Goal: Information Seeking & Learning: Learn about a topic

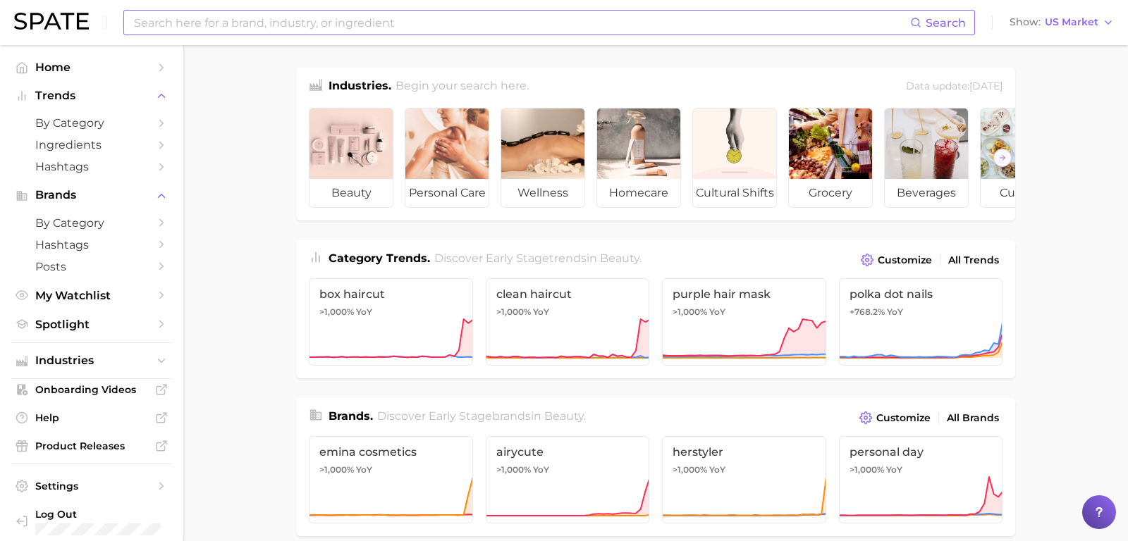
click at [234, 17] on input at bounding box center [522, 23] width 778 height 24
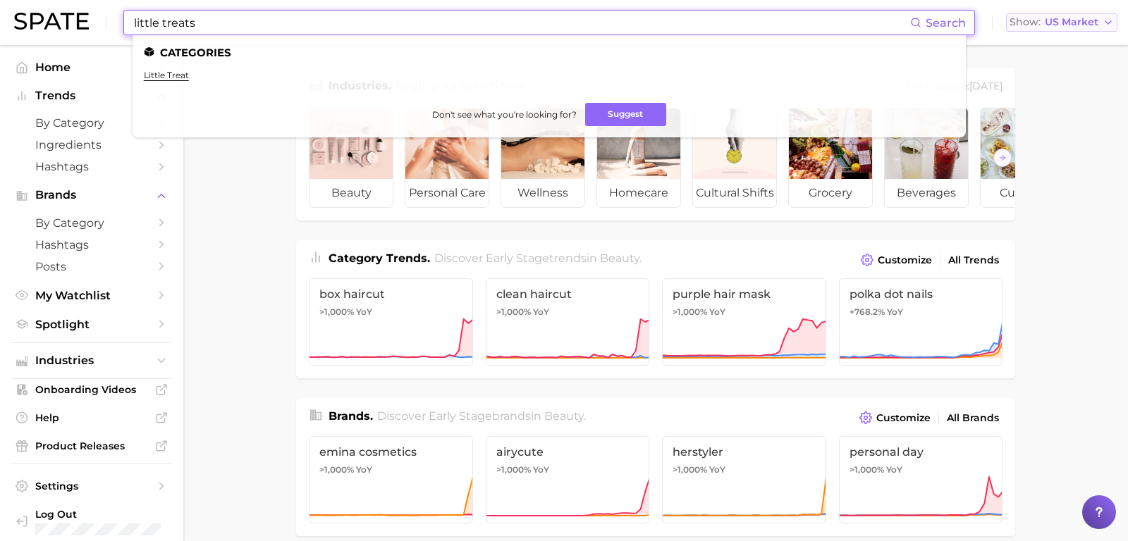
type input "little treats"
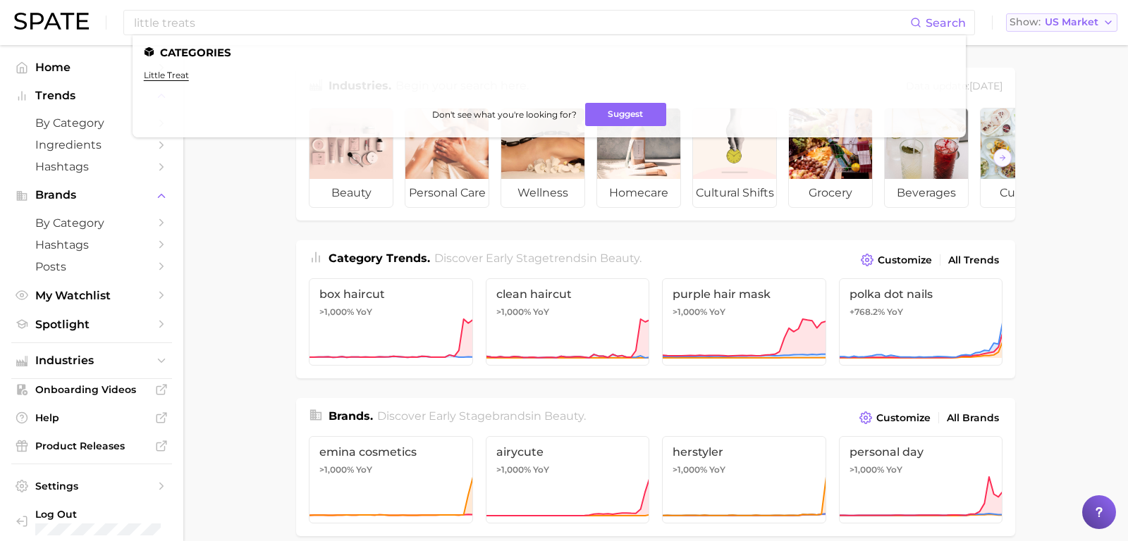
click at [1104, 25] on icon "button" at bounding box center [1108, 22] width 11 height 11
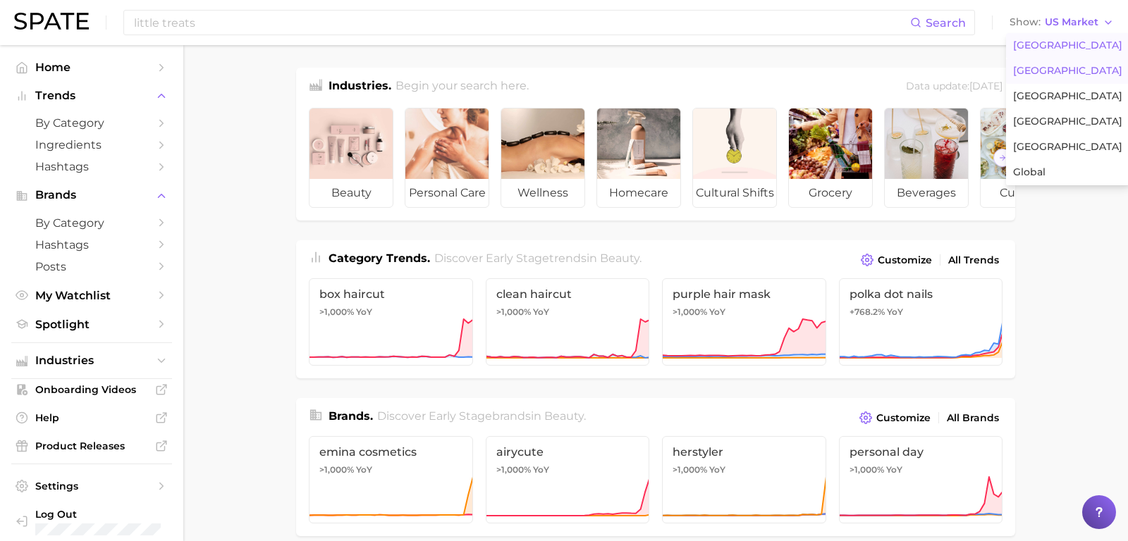
click at [1095, 69] on span "[GEOGRAPHIC_DATA]" at bounding box center [1067, 71] width 109 height 12
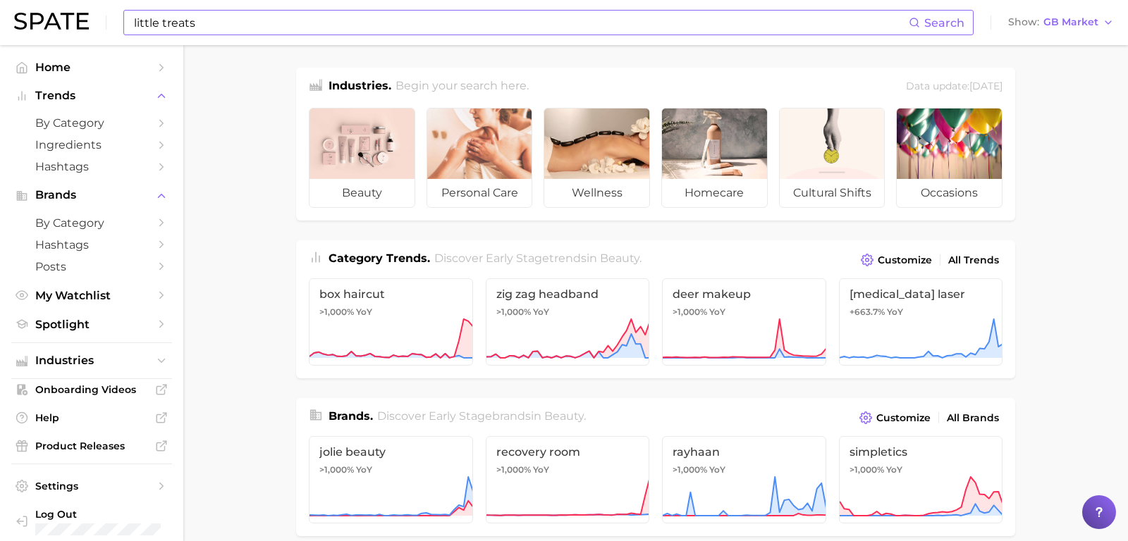
click at [413, 32] on input "little treats" at bounding box center [521, 23] width 776 height 24
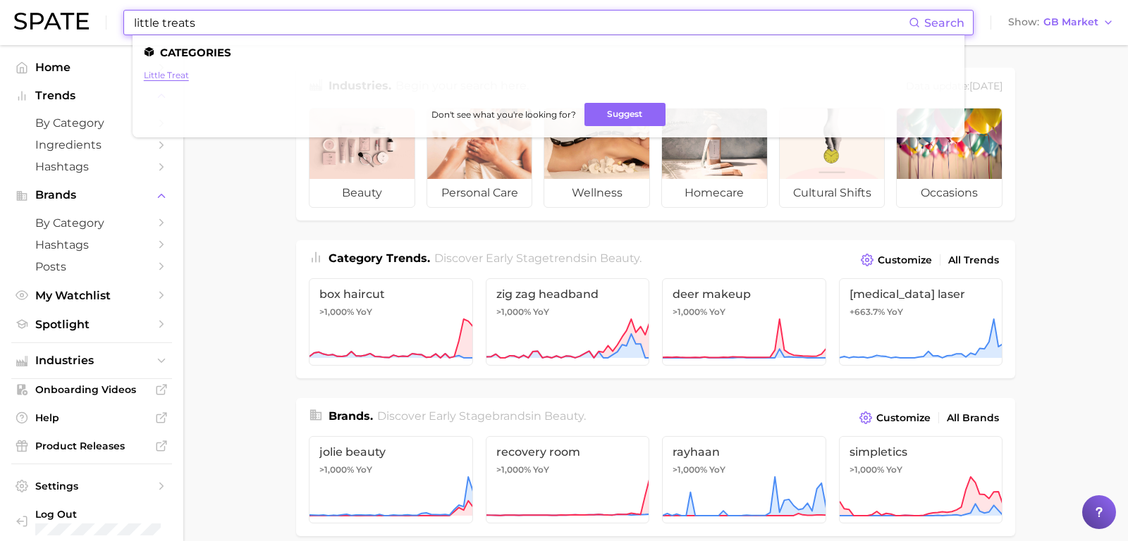
click at [170, 76] on link "little treat" at bounding box center [166, 75] width 45 height 11
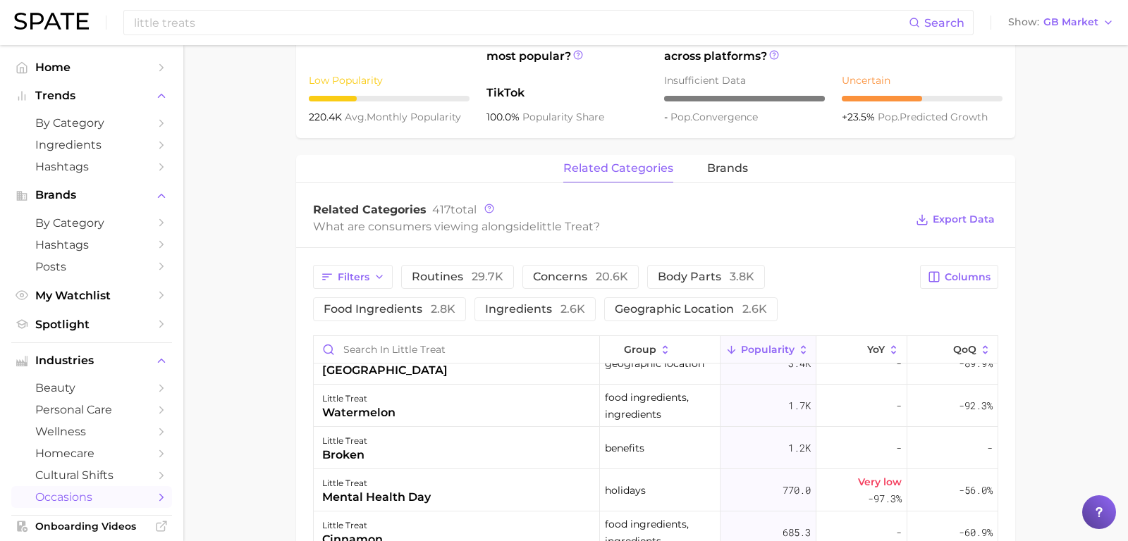
scroll to position [294, 0]
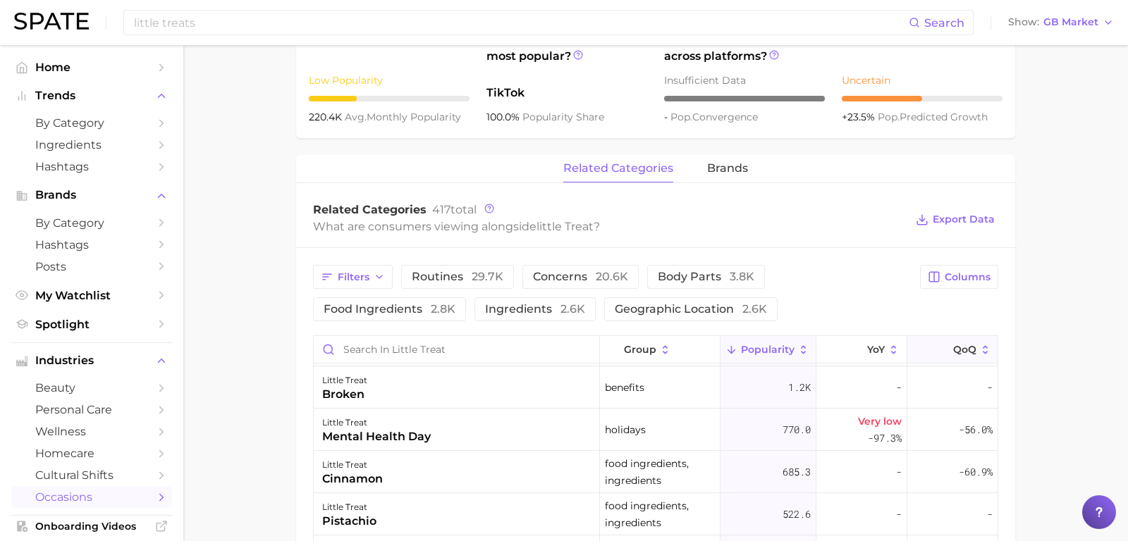
click at [989, 346] on icon at bounding box center [985, 350] width 13 height 13
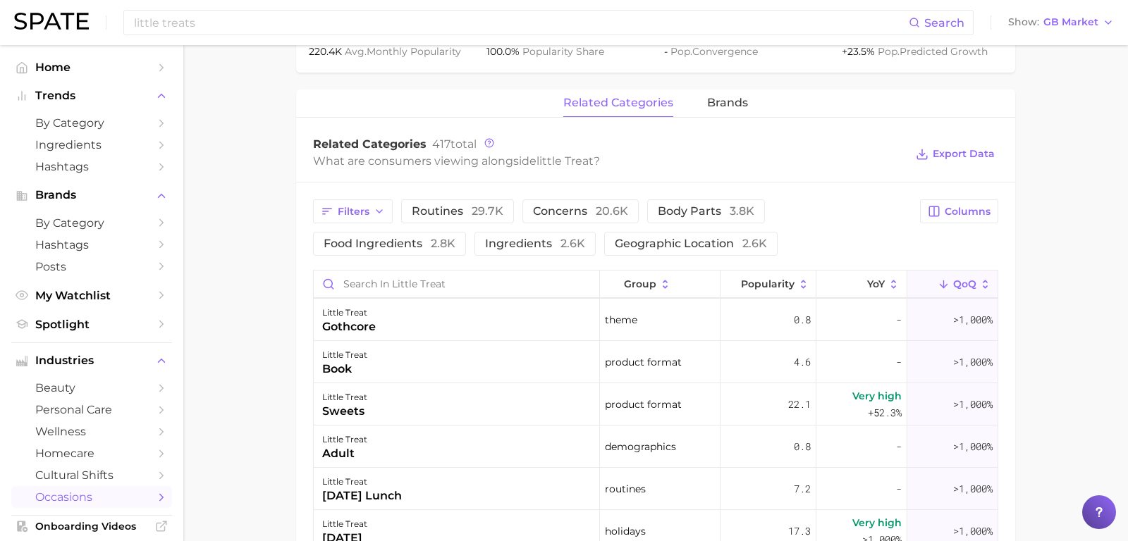
scroll to position [540, 0]
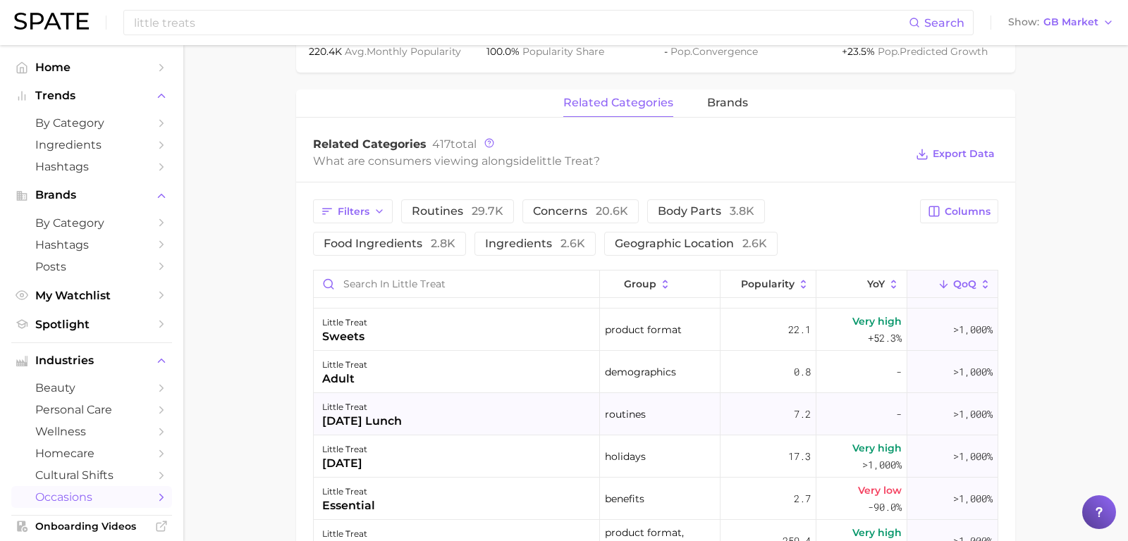
click at [422, 413] on div "little treat sunday lunch" at bounding box center [457, 414] width 286 height 42
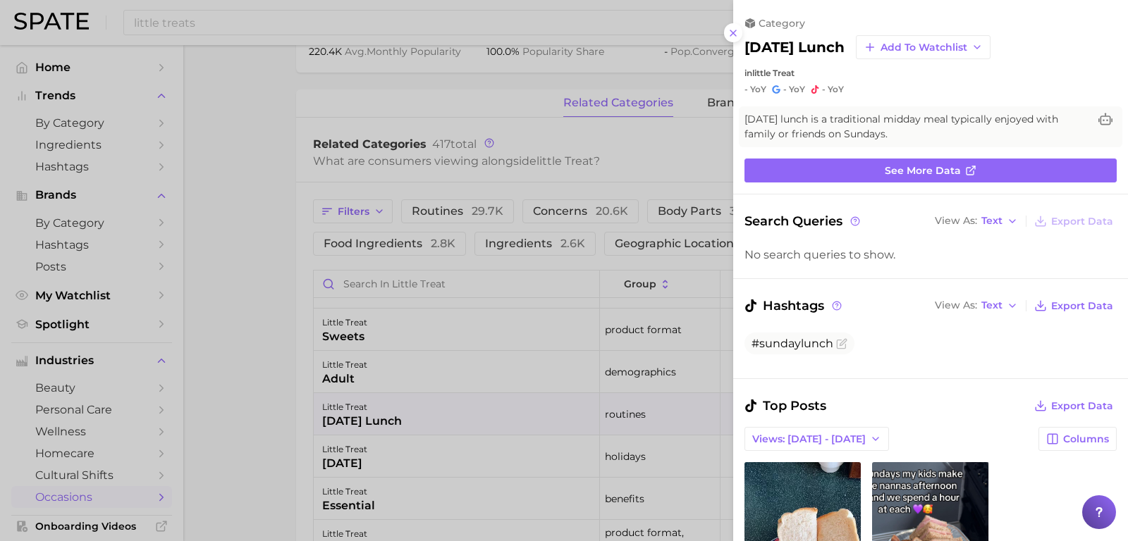
scroll to position [0, 0]
click at [740, 36] on button at bounding box center [733, 32] width 19 height 19
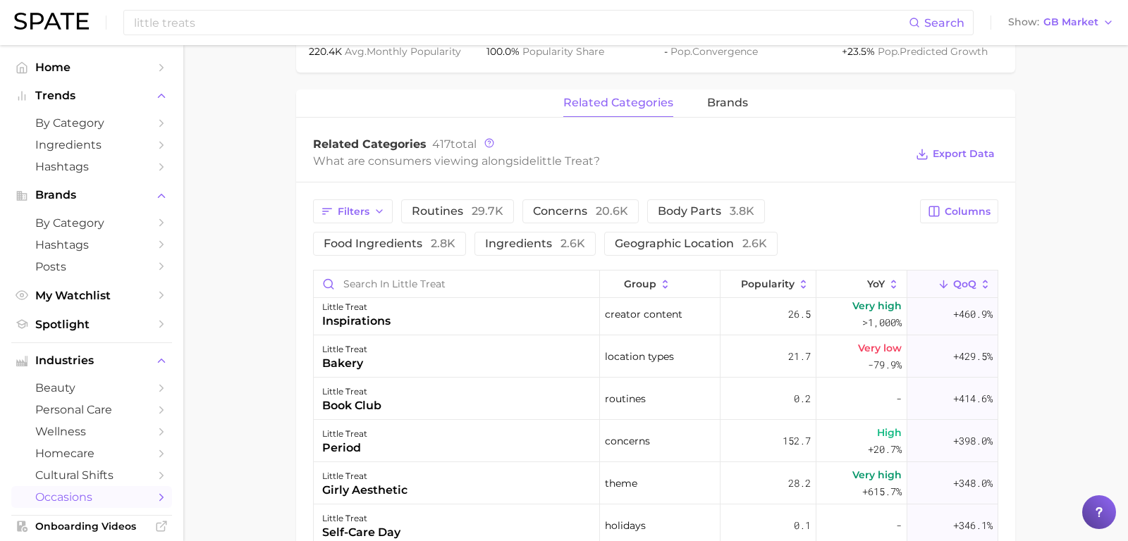
scroll to position [2039, 0]
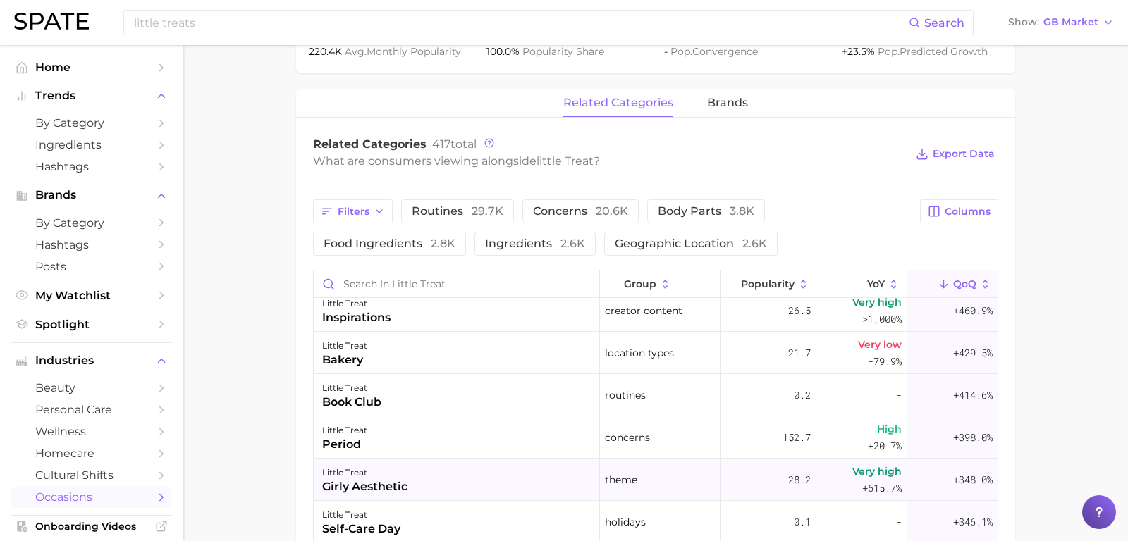
click at [491, 469] on div "little treat girly aesthetic" at bounding box center [457, 480] width 286 height 42
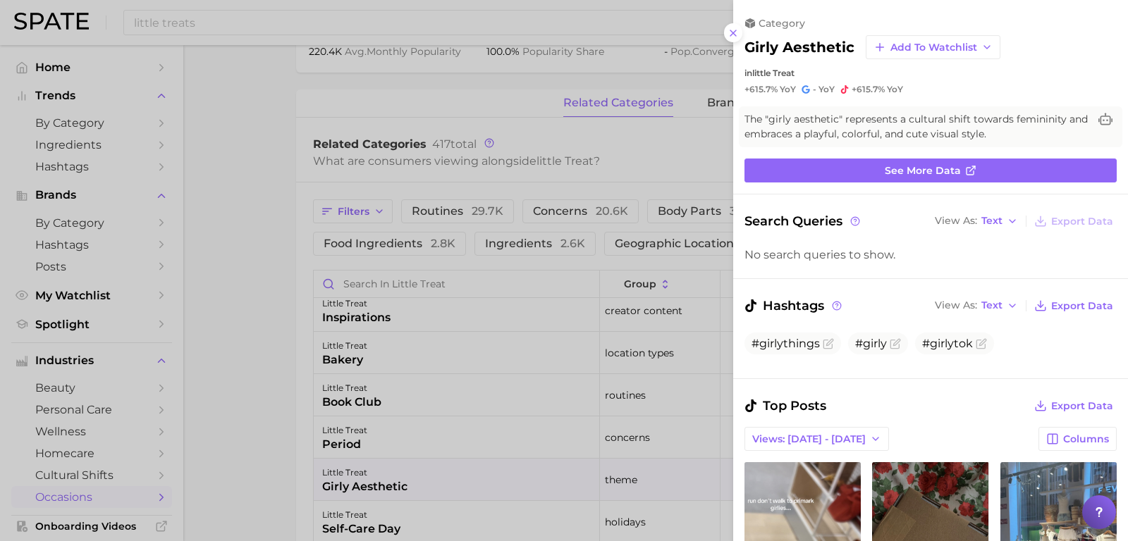
scroll to position [0, 0]
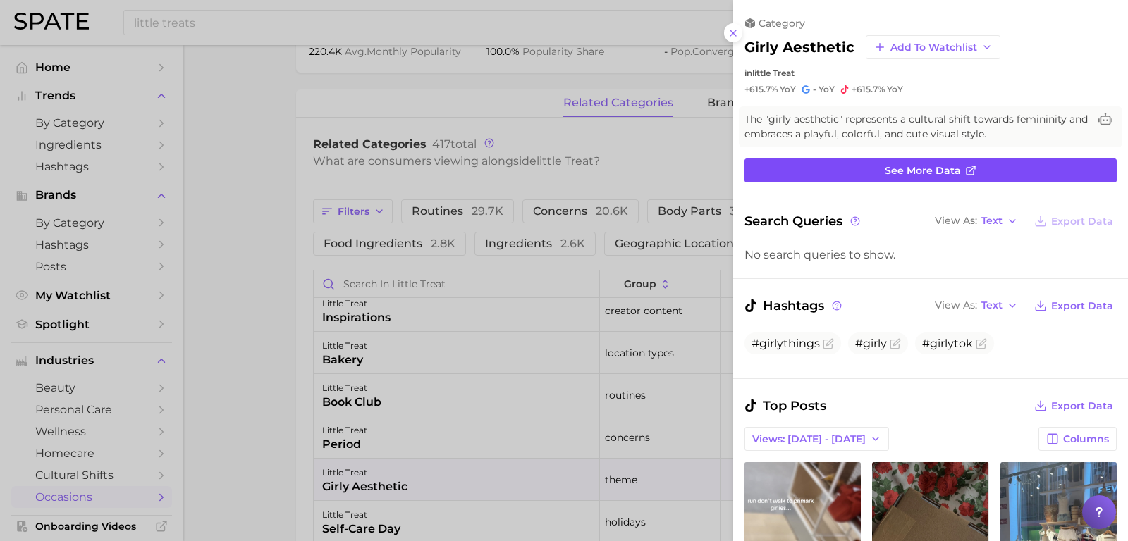
click at [959, 171] on span "See more data" at bounding box center [923, 171] width 76 height 12
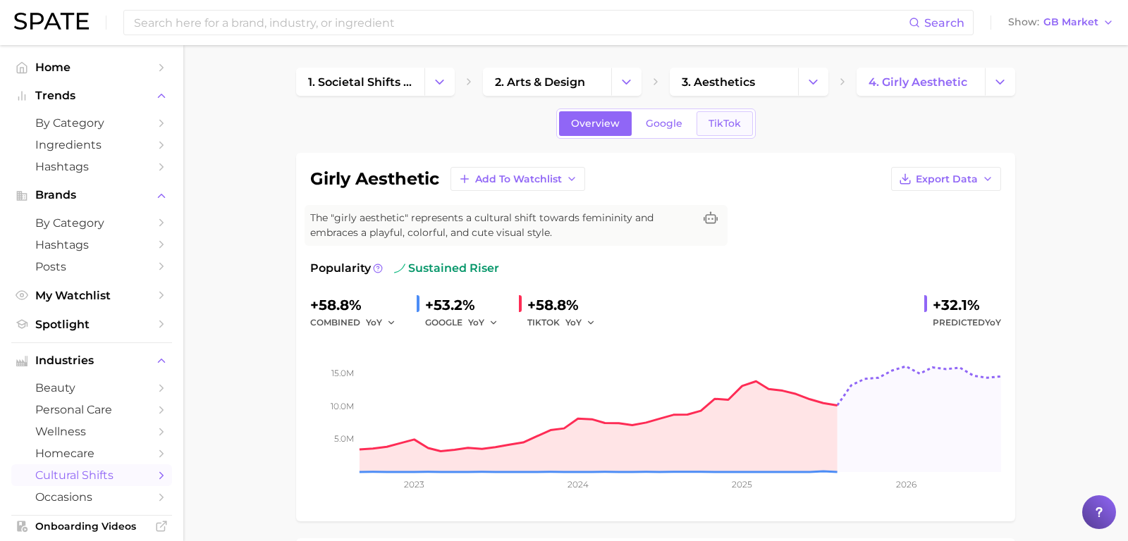
click at [715, 121] on span "TikTok" at bounding box center [724, 124] width 32 height 12
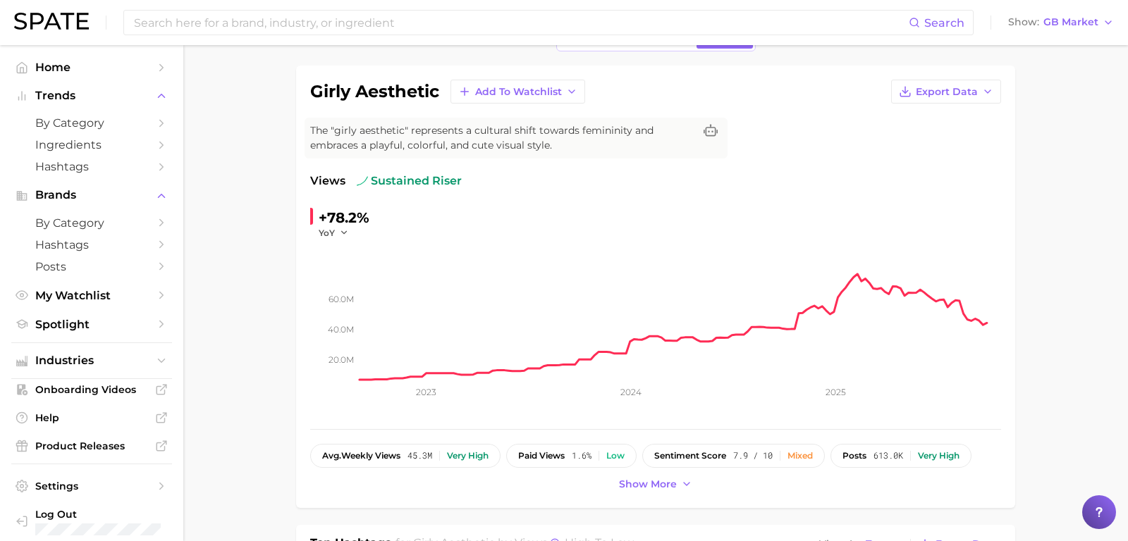
scroll to position [87, 0]
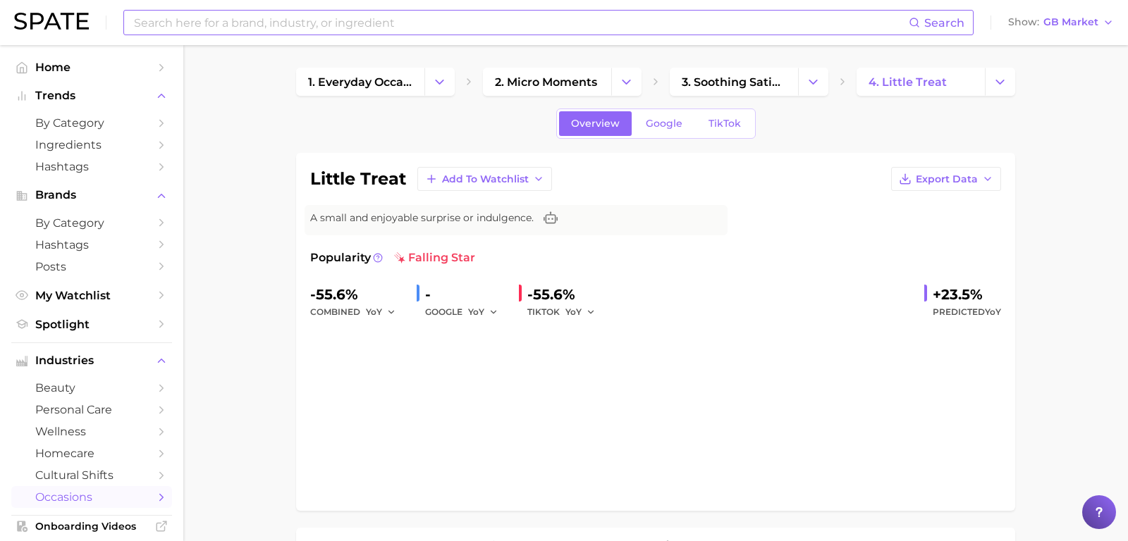
type input "little treats"
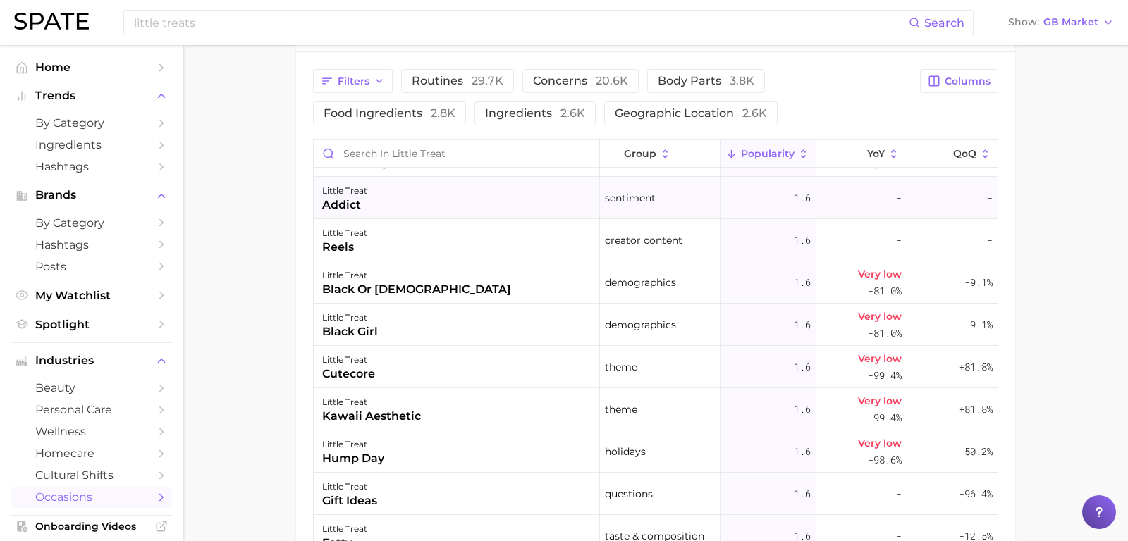
scroll to position [8579, 0]
click at [383, 410] on div "kawaii aesthetic" at bounding box center [371, 415] width 99 height 17
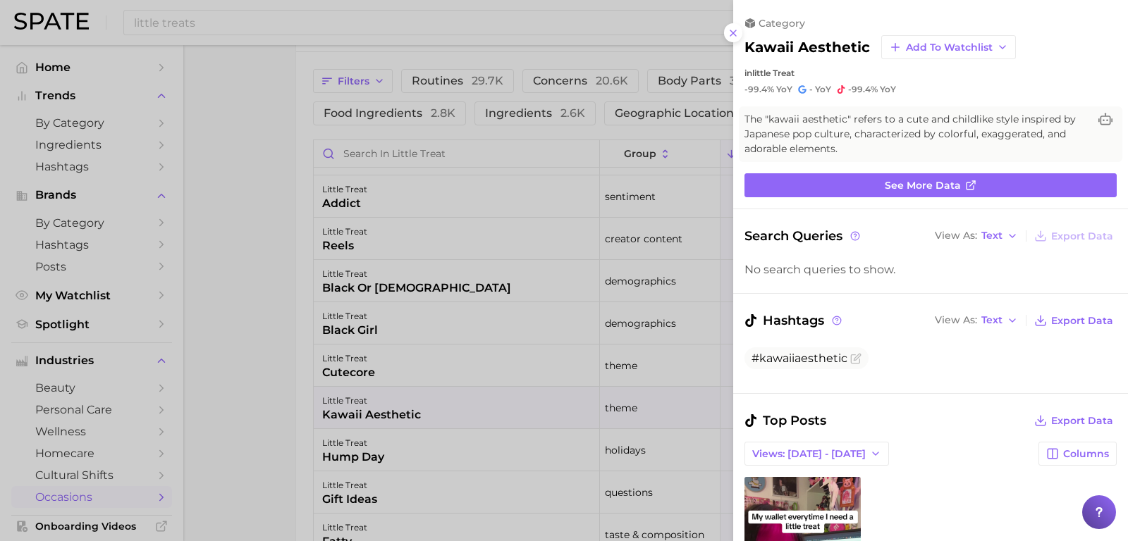
scroll to position [0, 0]
click at [737, 34] on icon at bounding box center [733, 32] width 11 height 11
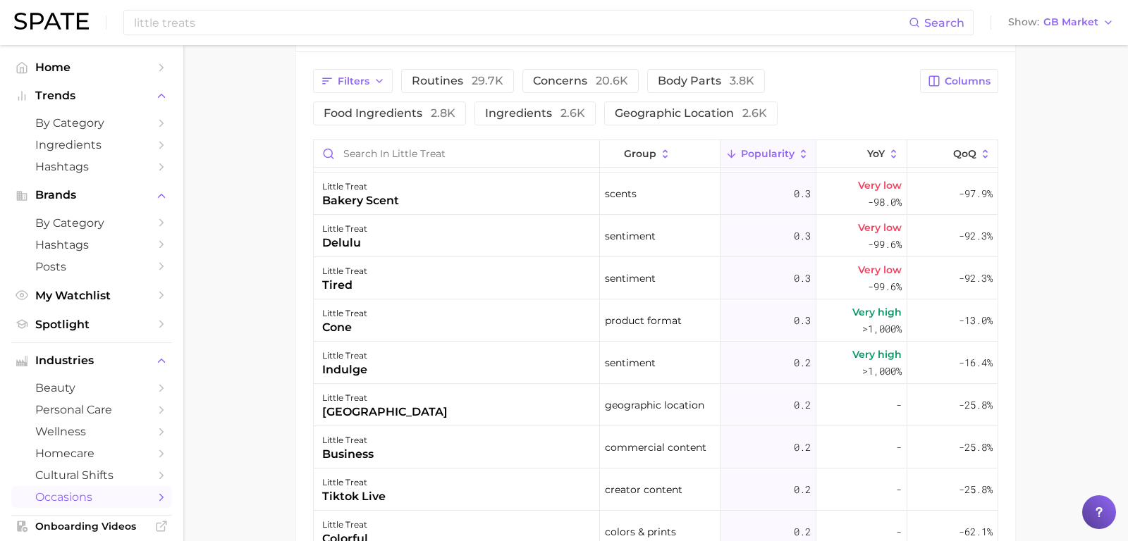
scroll to position [11979, 0]
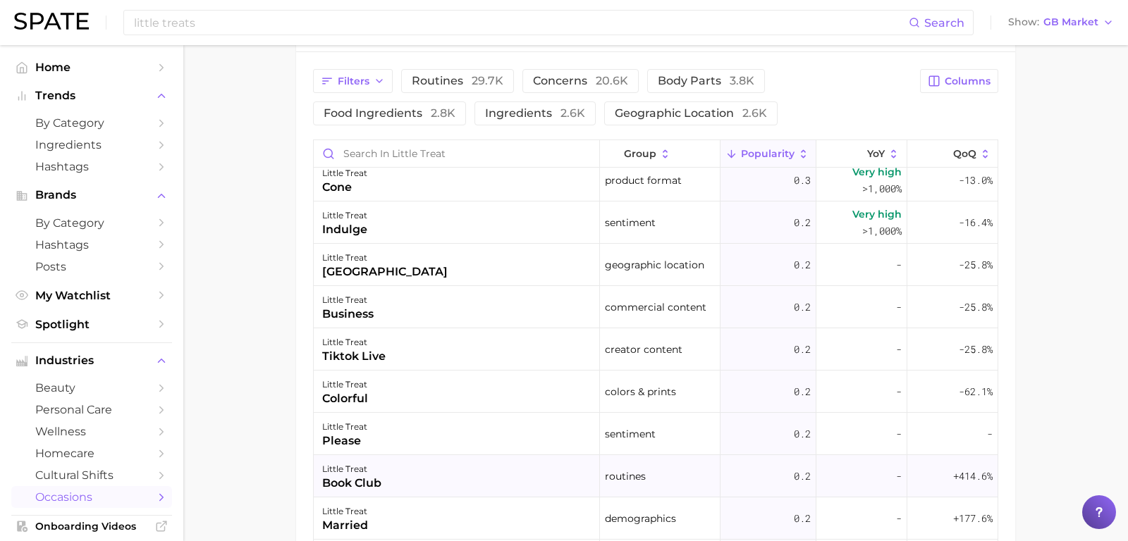
click at [422, 467] on div "little treat book club" at bounding box center [457, 476] width 286 height 42
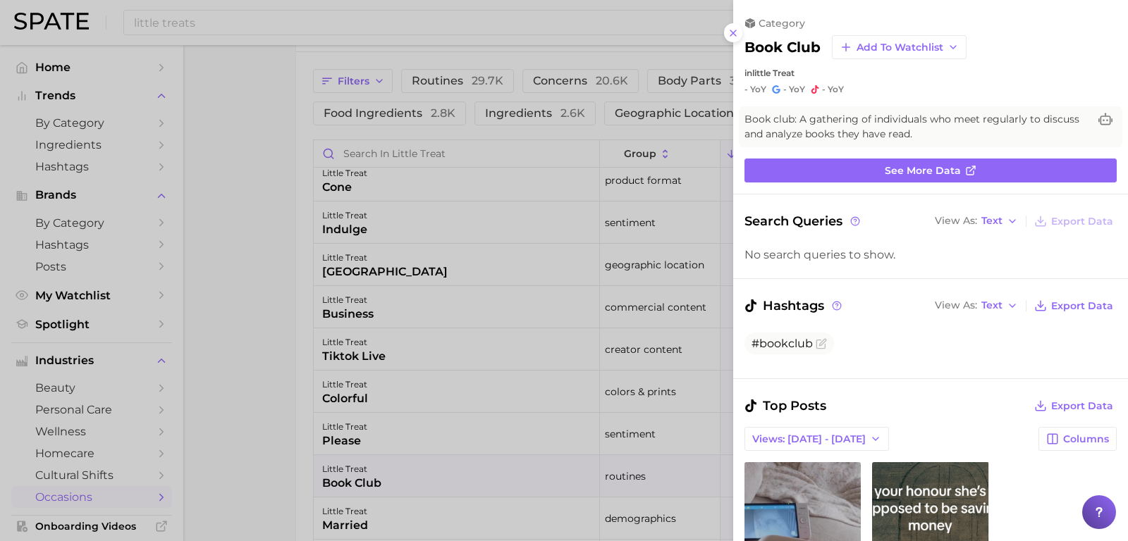
scroll to position [0, 0]
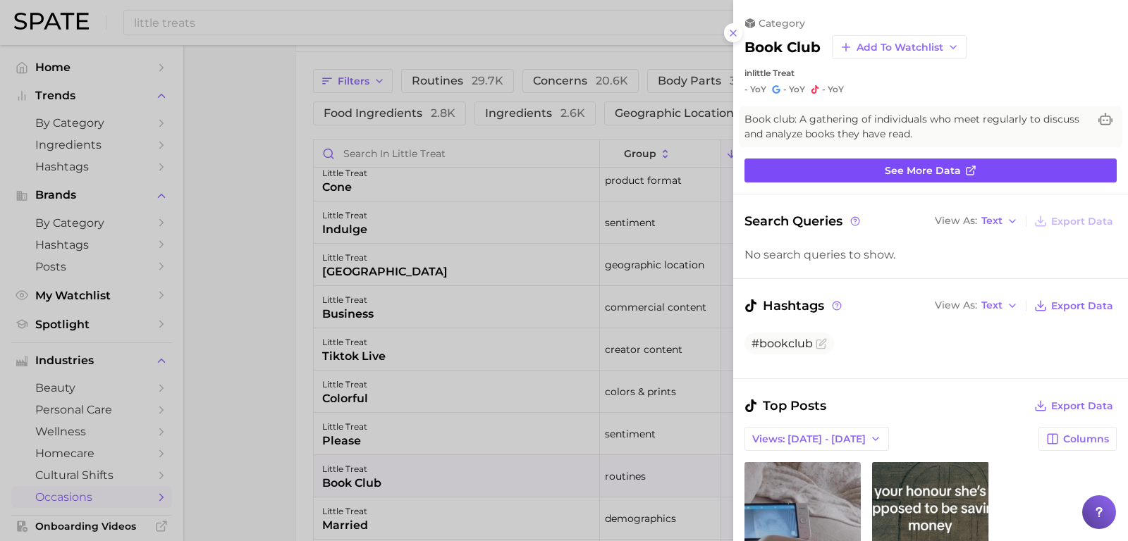
click at [824, 168] on link "See more data" at bounding box center [930, 171] width 372 height 24
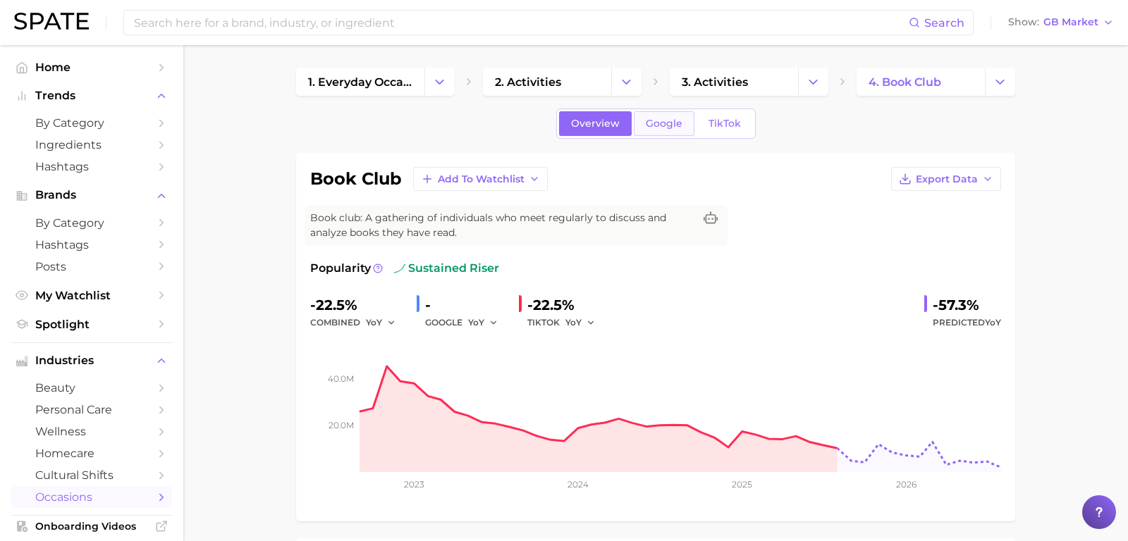
click at [674, 114] on link "Google" at bounding box center [664, 123] width 61 height 25
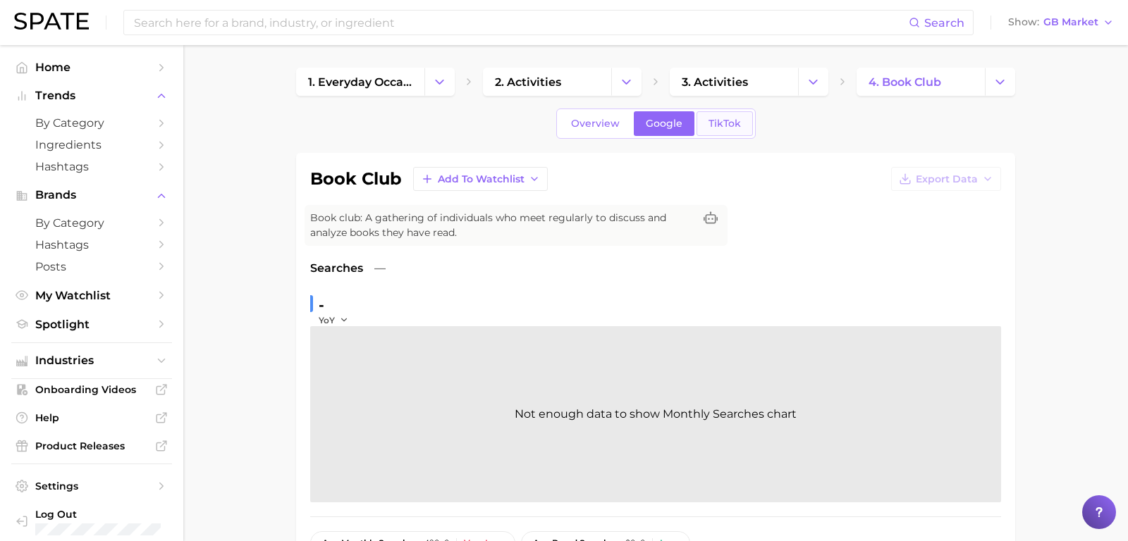
click at [717, 123] on span "TikTok" at bounding box center [724, 124] width 32 height 12
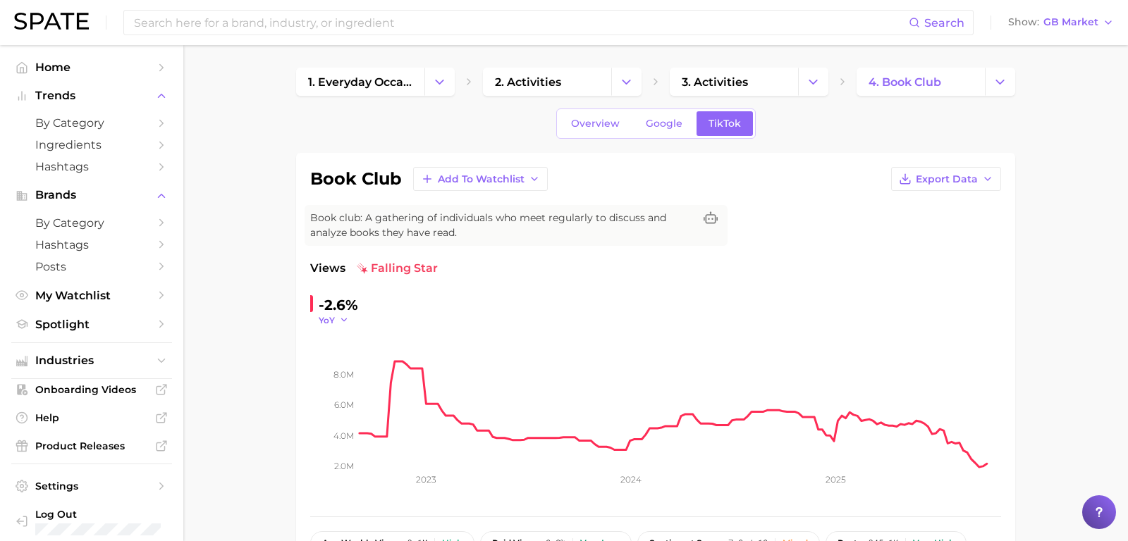
click at [347, 318] on icon "button" at bounding box center [344, 320] width 10 height 10
click at [357, 391] on button "MoM" at bounding box center [396, 391] width 155 height 25
click at [165, 126] on icon "Sidebar" at bounding box center [161, 123] width 13 height 13
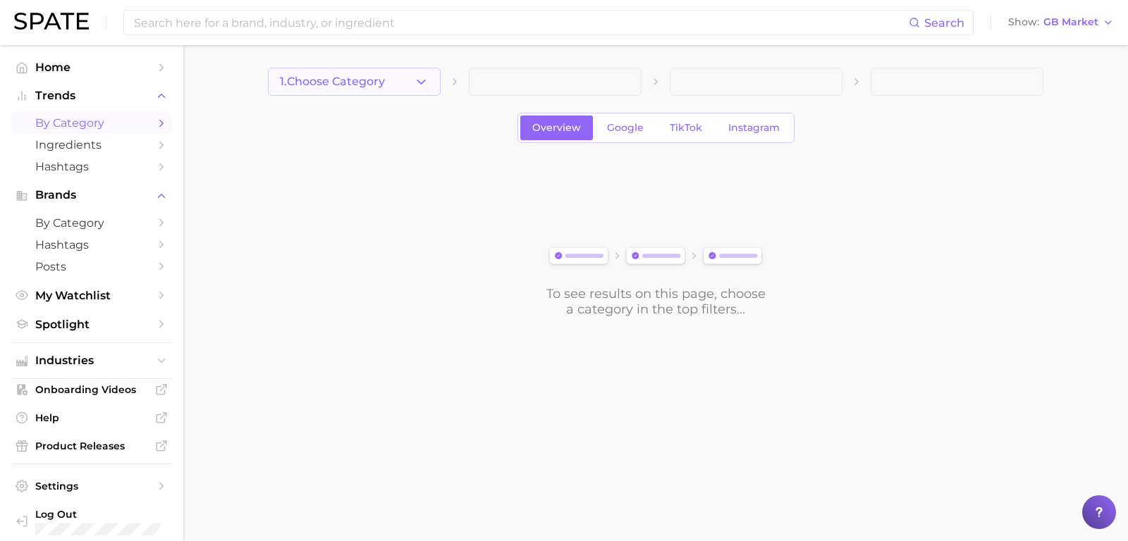
click at [434, 80] on button "1. Choose Category" at bounding box center [354, 82] width 173 height 28
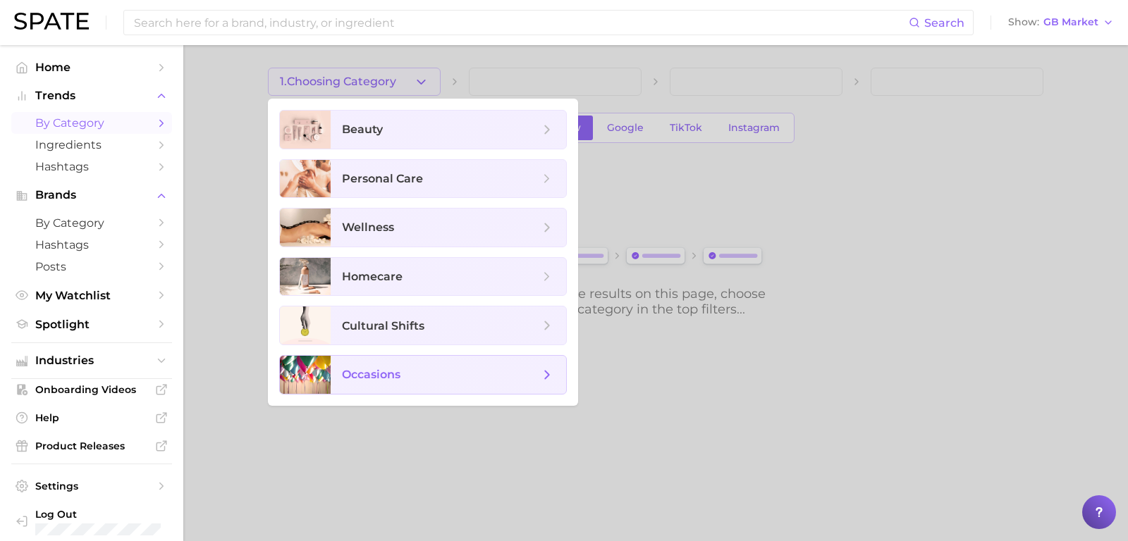
click at [430, 371] on span "occasions" at bounding box center [440, 375] width 197 height 16
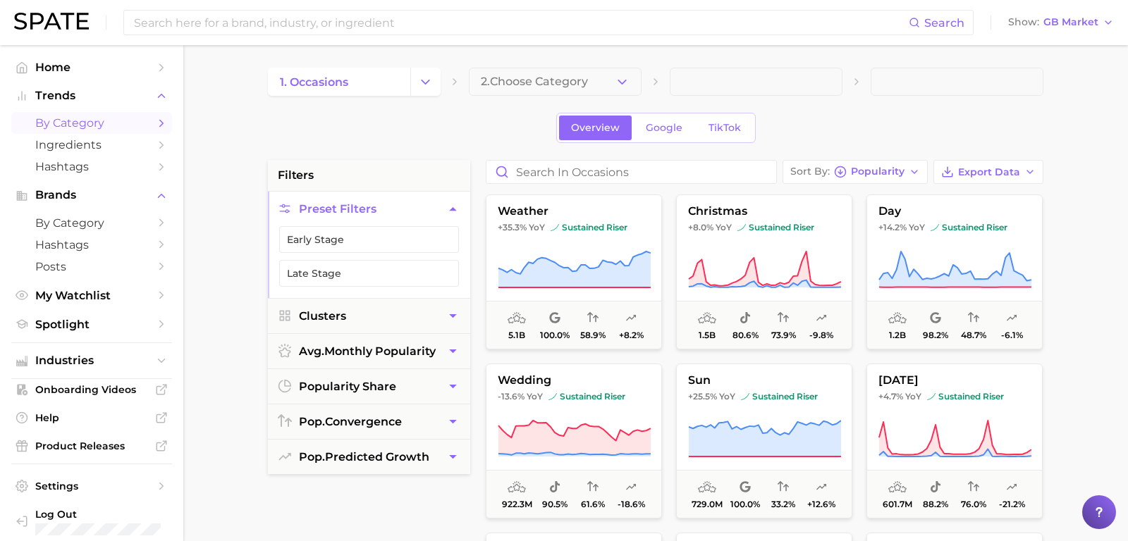
click at [603, 87] on button "2. Choose Category" at bounding box center [555, 82] width 173 height 28
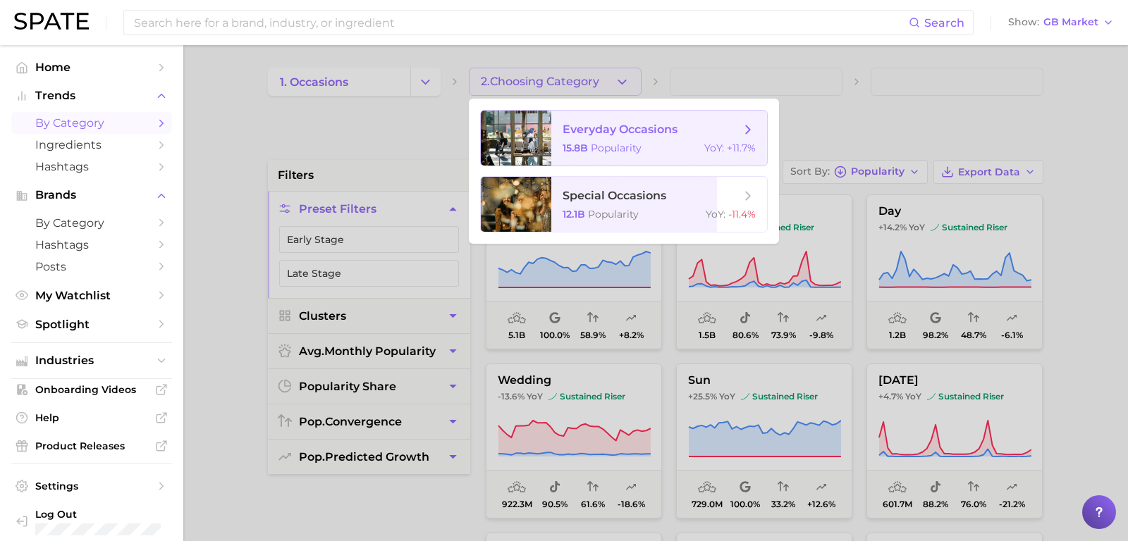
click at [616, 142] on span "Popularity" at bounding box center [616, 148] width 51 height 13
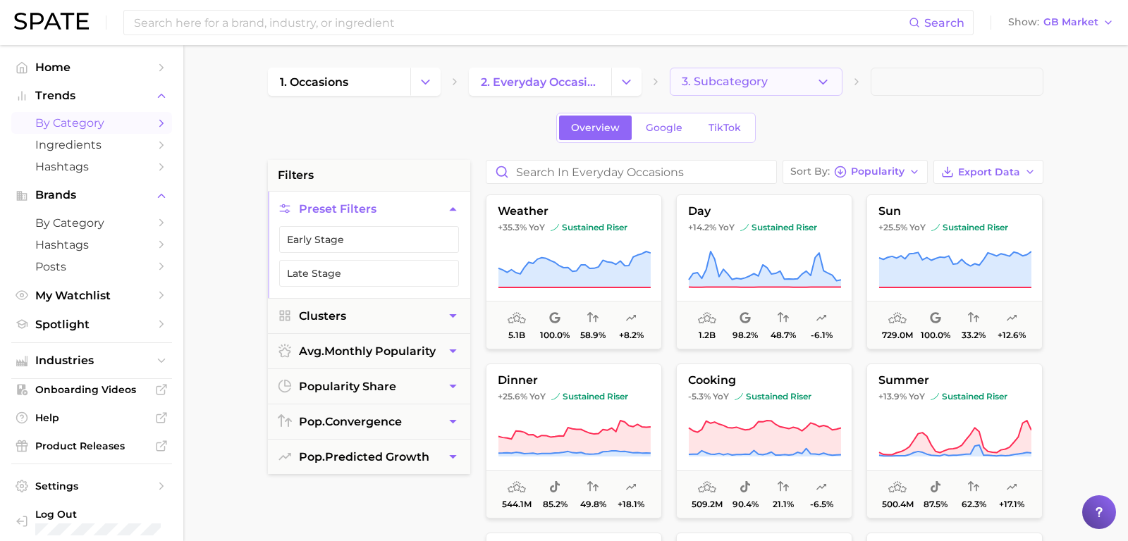
click at [706, 85] on span "3. Subcategory" at bounding box center [725, 81] width 86 height 13
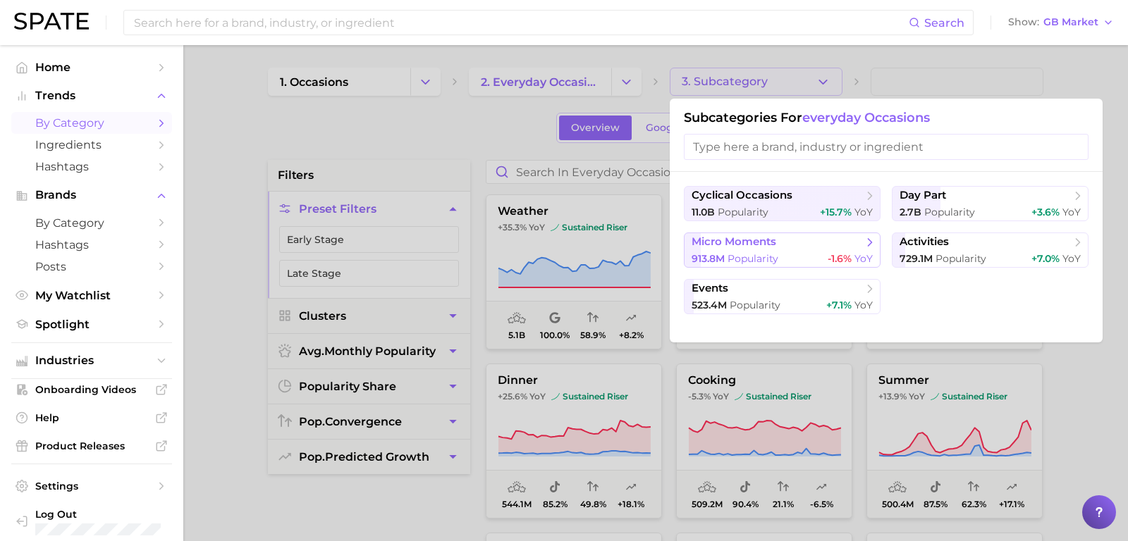
click at [723, 259] on span "913.8m" at bounding box center [708, 258] width 33 height 13
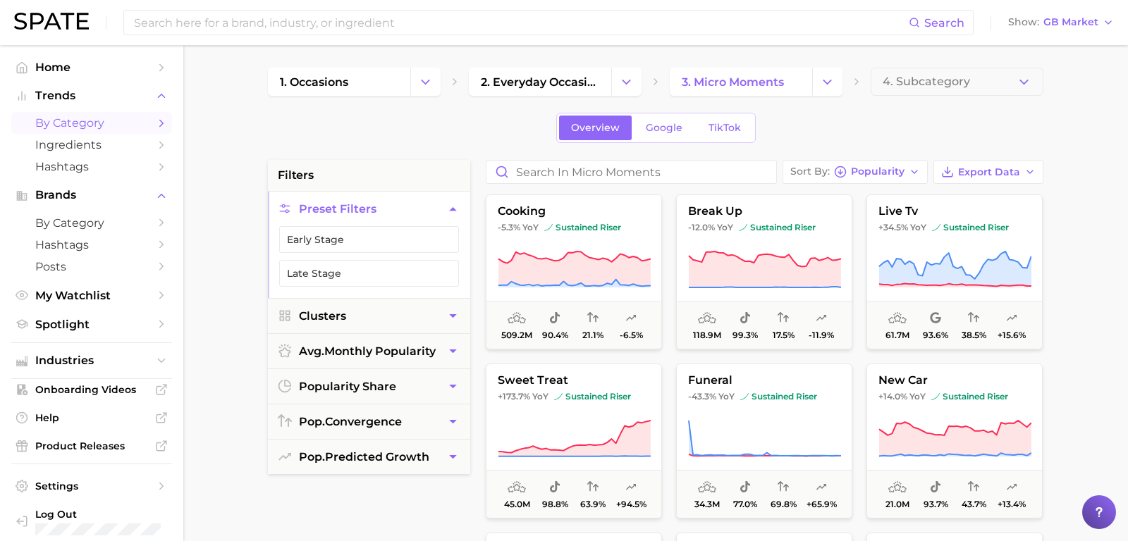
scroll to position [60, 0]
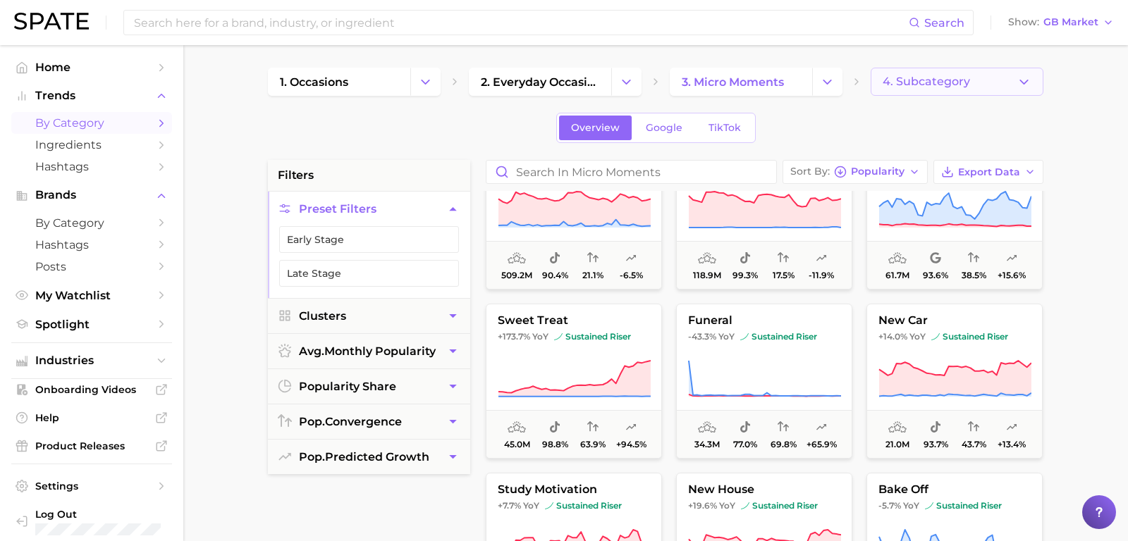
click at [950, 84] on span "4. Subcategory" at bounding box center [926, 81] width 87 height 13
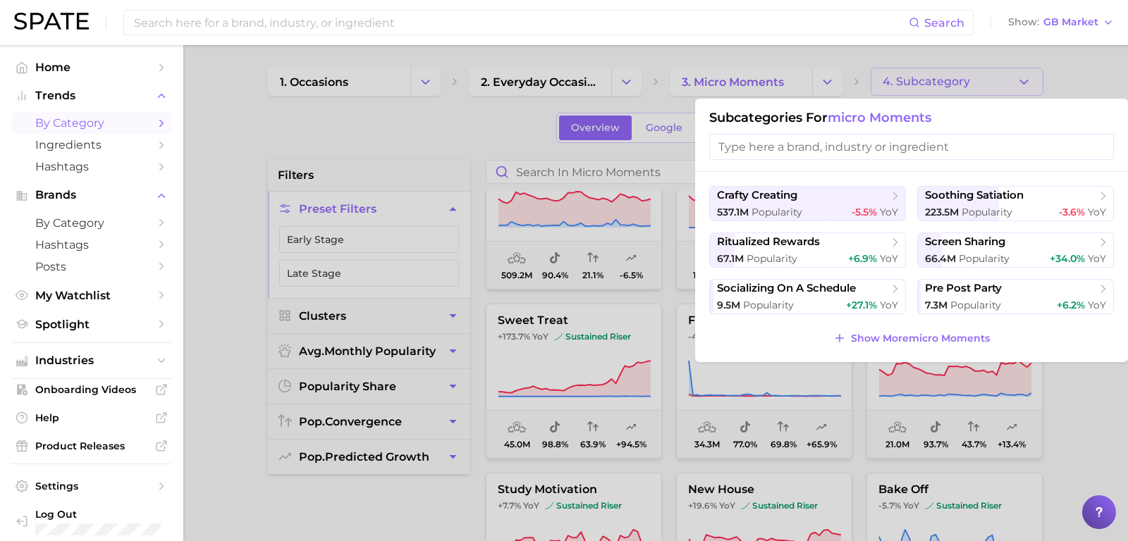
click at [458, 137] on div at bounding box center [564, 270] width 1128 height 541
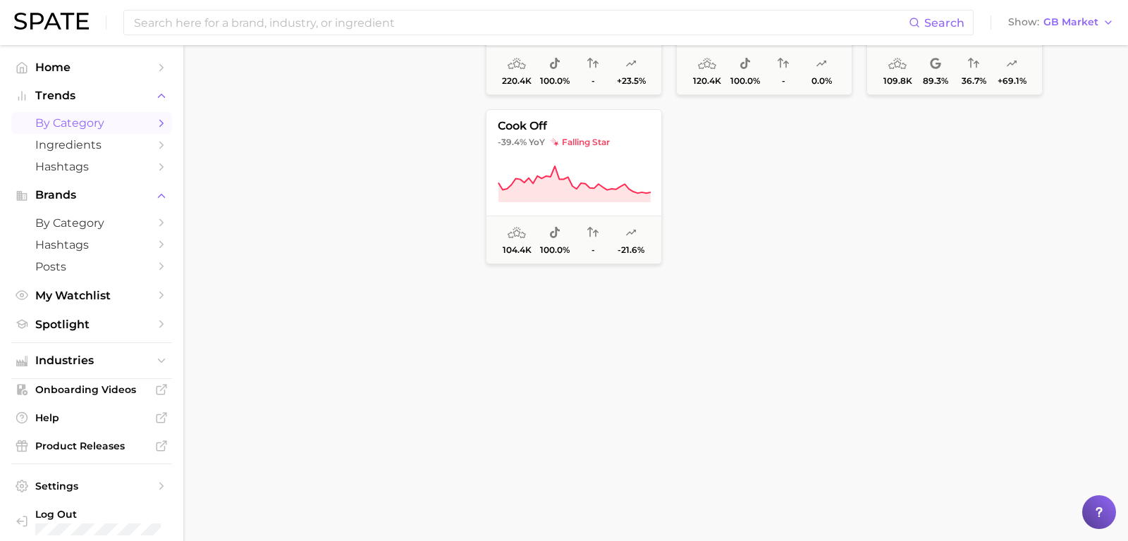
scroll to position [0, 0]
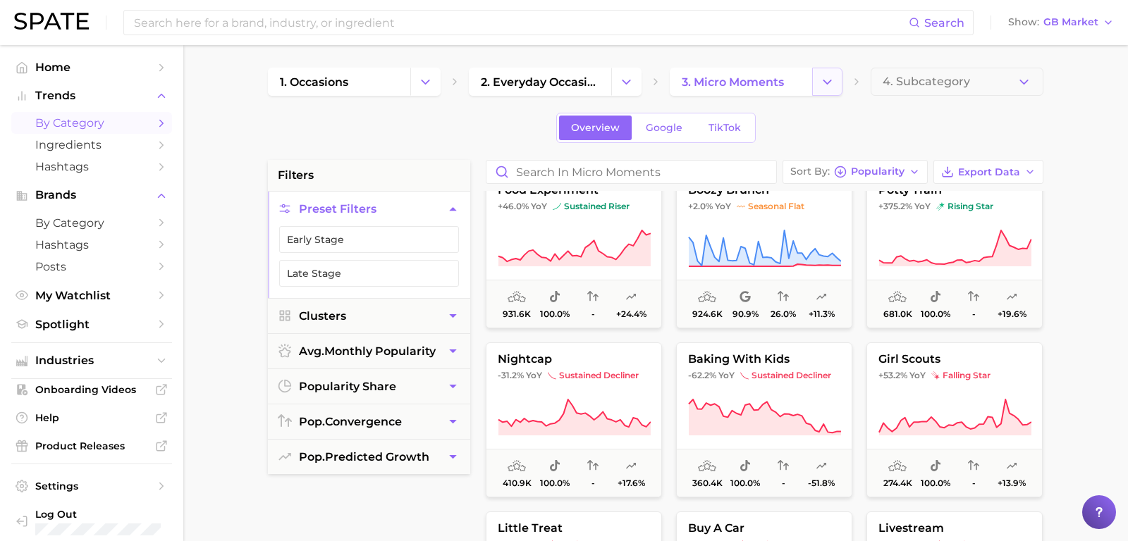
click at [830, 86] on icon "Change Category" at bounding box center [827, 82] width 15 height 15
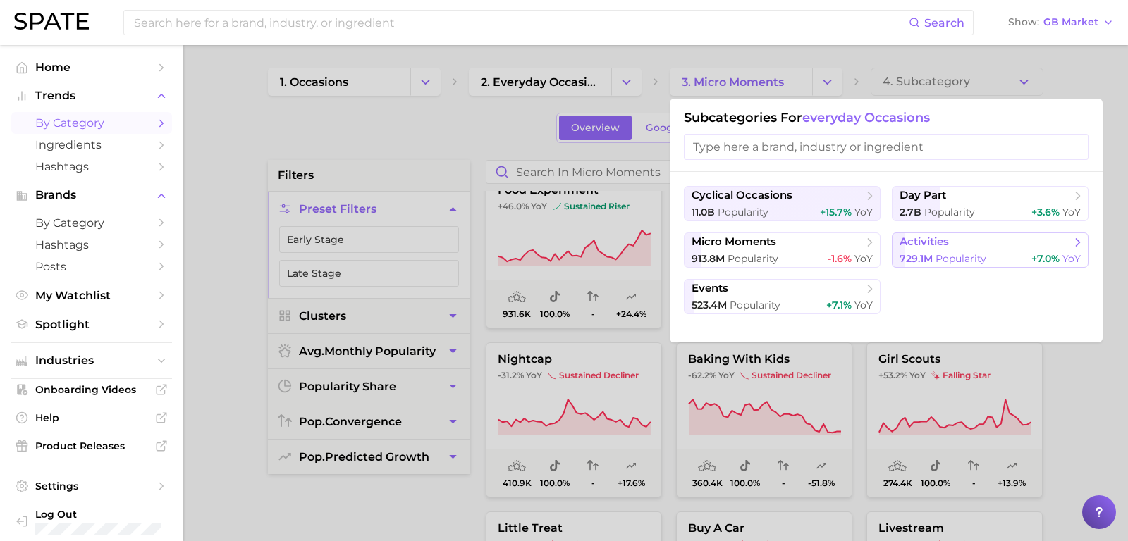
click at [943, 252] on span "729.1m Popularity" at bounding box center [943, 258] width 87 height 13
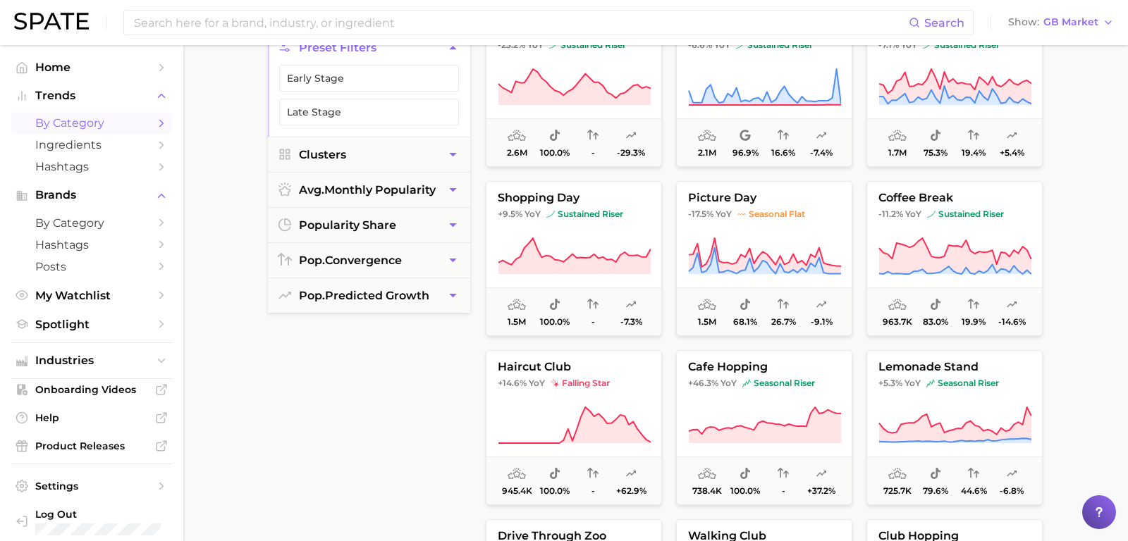
scroll to position [1065, 0]
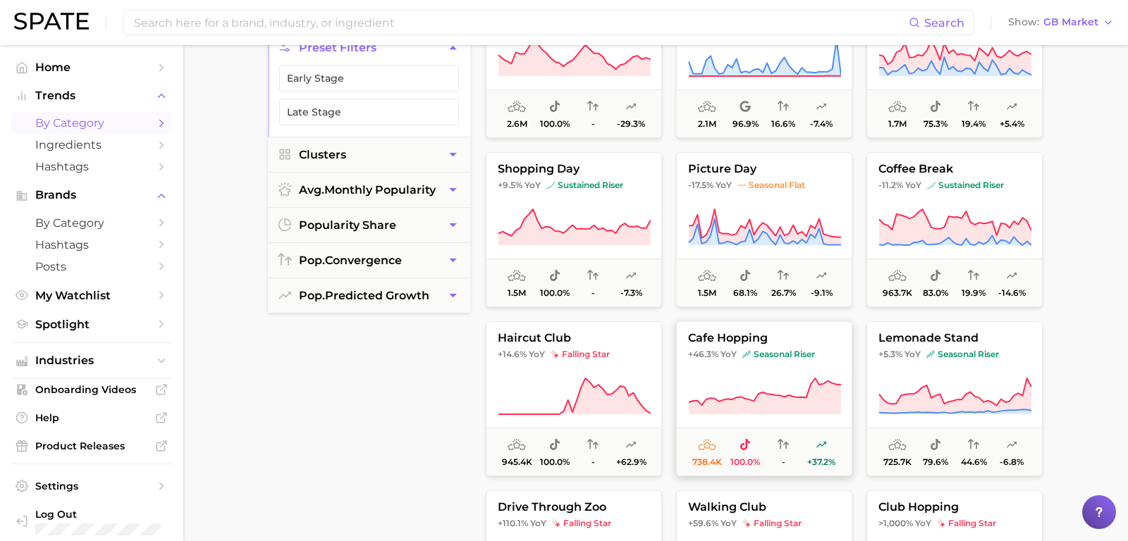
click at [775, 364] on button "cafe hopping +46.3% YoY seasonal riser 738.4k 100.0% - +37.2%" at bounding box center [764, 398] width 176 height 155
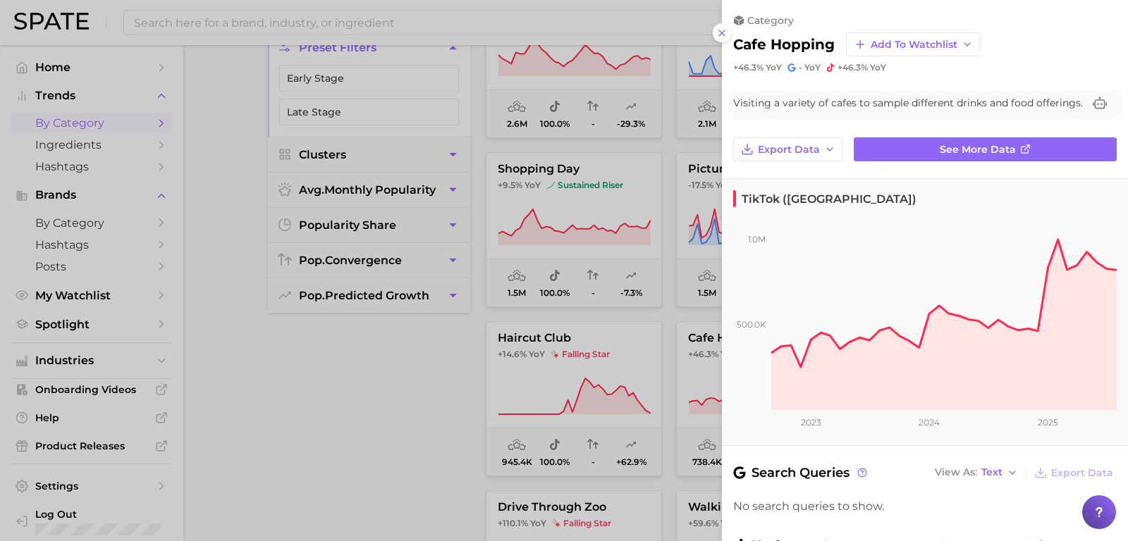
click at [339, 372] on div at bounding box center [564, 270] width 1128 height 541
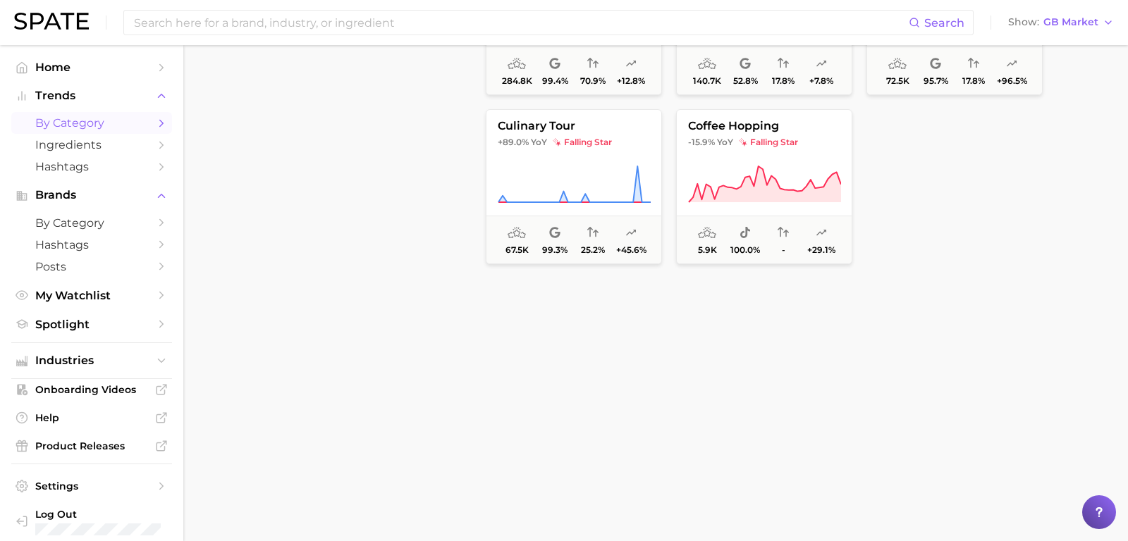
scroll to position [0, 0]
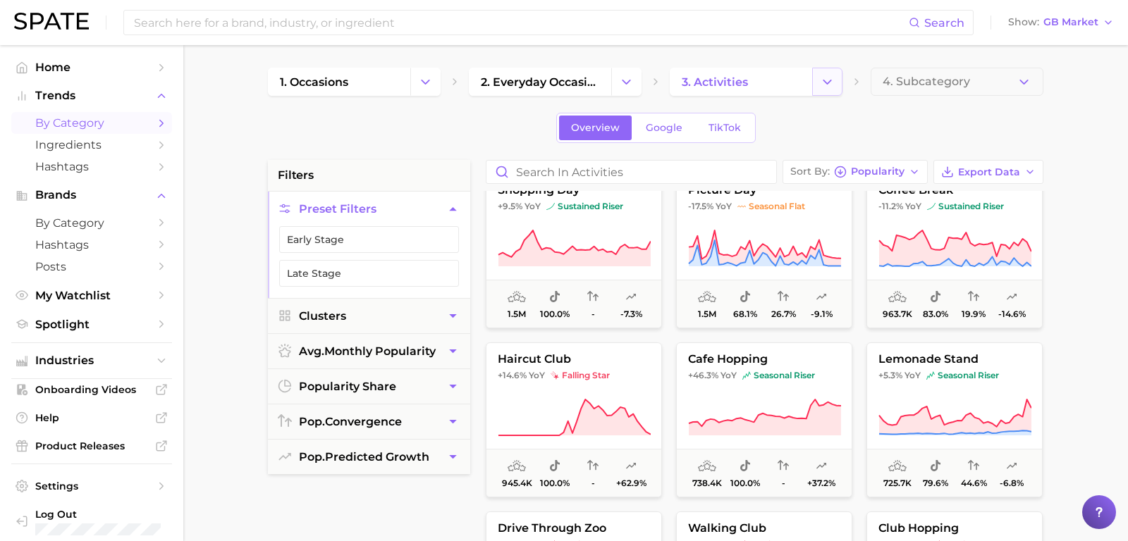
click at [815, 78] on button "Change Category" at bounding box center [827, 82] width 30 height 28
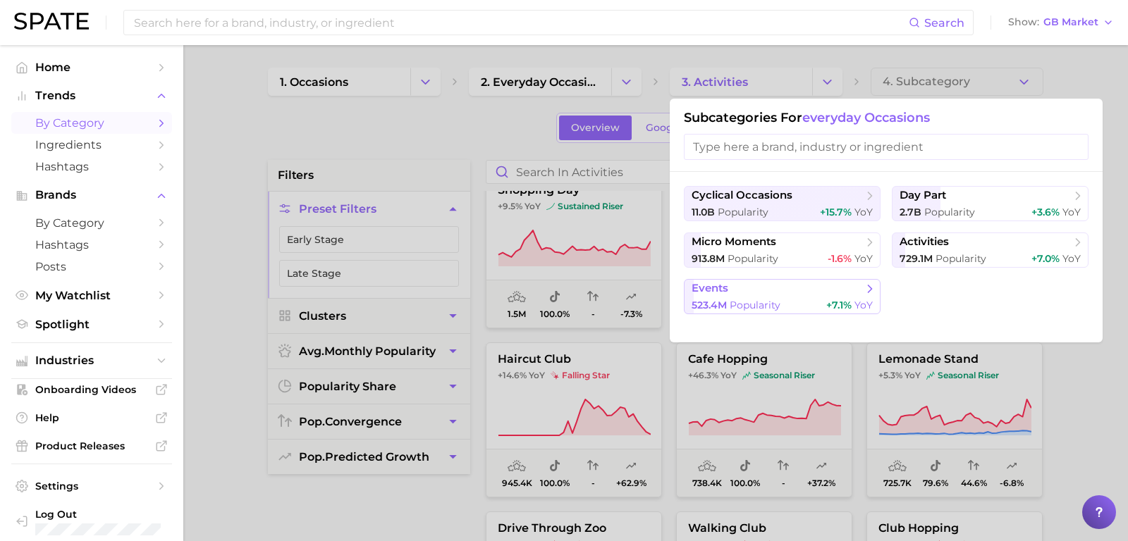
click at [771, 283] on span "events" at bounding box center [777, 289] width 171 height 14
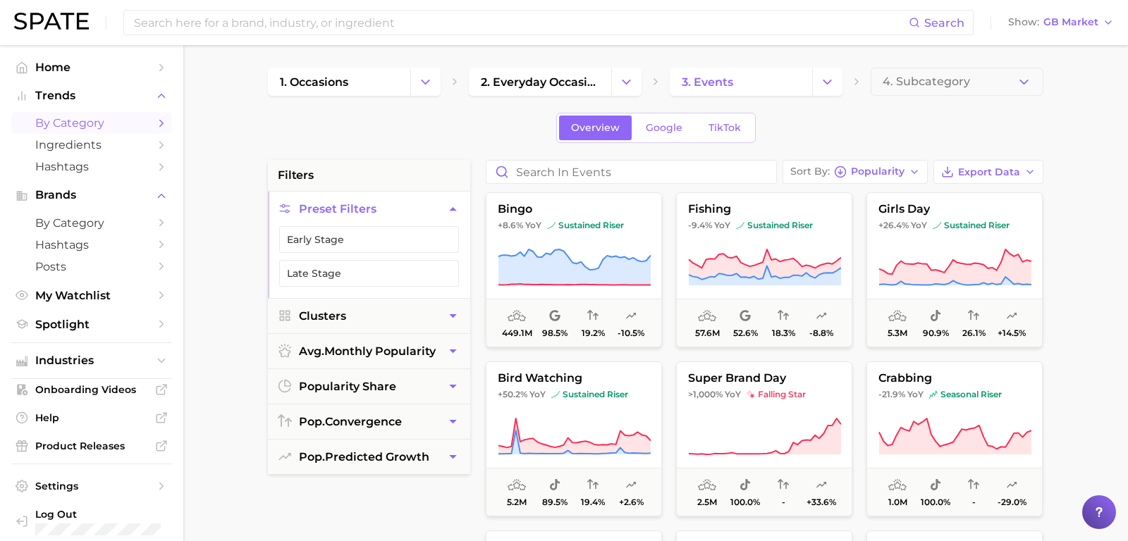
scroll to position [2, 0]
click at [368, 14] on input at bounding box center [521, 23] width 776 height 24
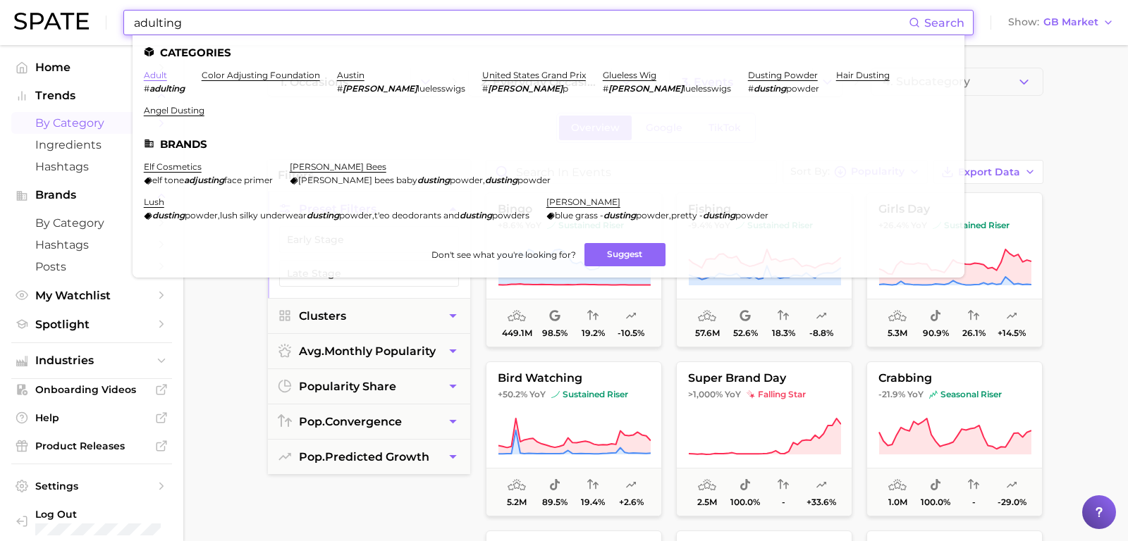
type input "adulting"
click at [165, 73] on link "adult" at bounding box center [155, 75] width 23 height 11
